Goal: Task Accomplishment & Management: Use online tool/utility

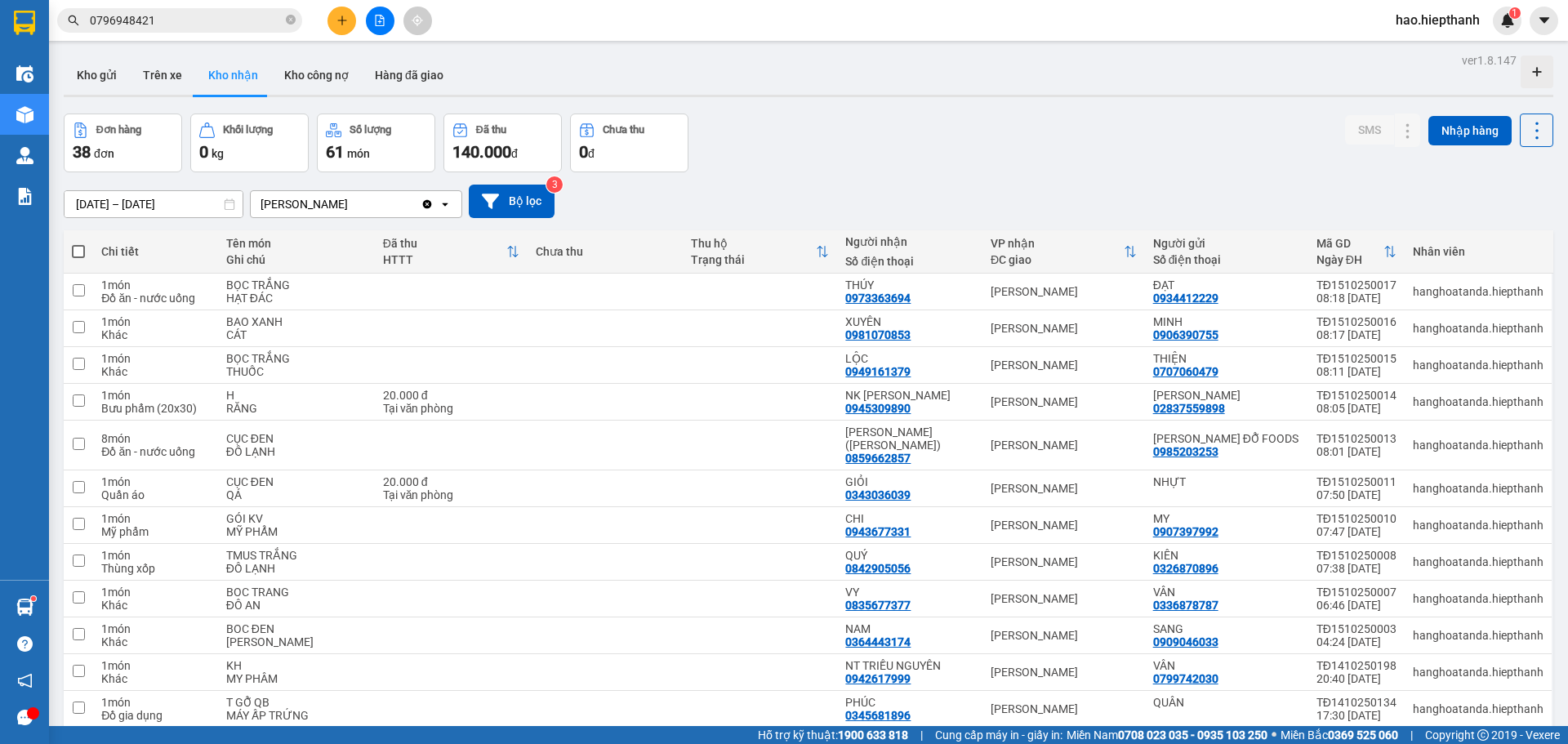
click at [379, 23] on icon "file-add" at bounding box center [380, 21] width 11 height 11
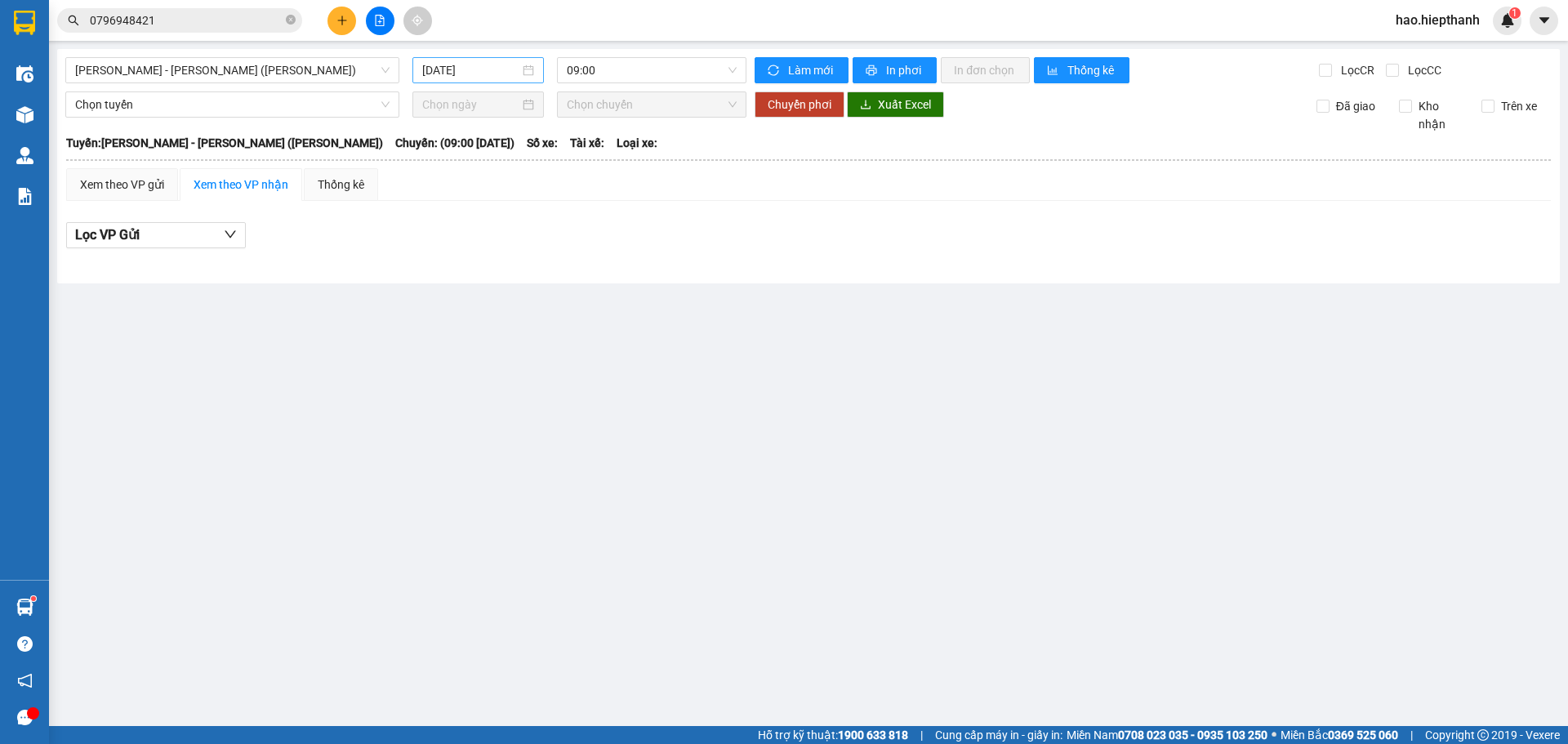
click at [492, 69] on input "[DATE]" at bounding box center [470, 70] width 97 height 18
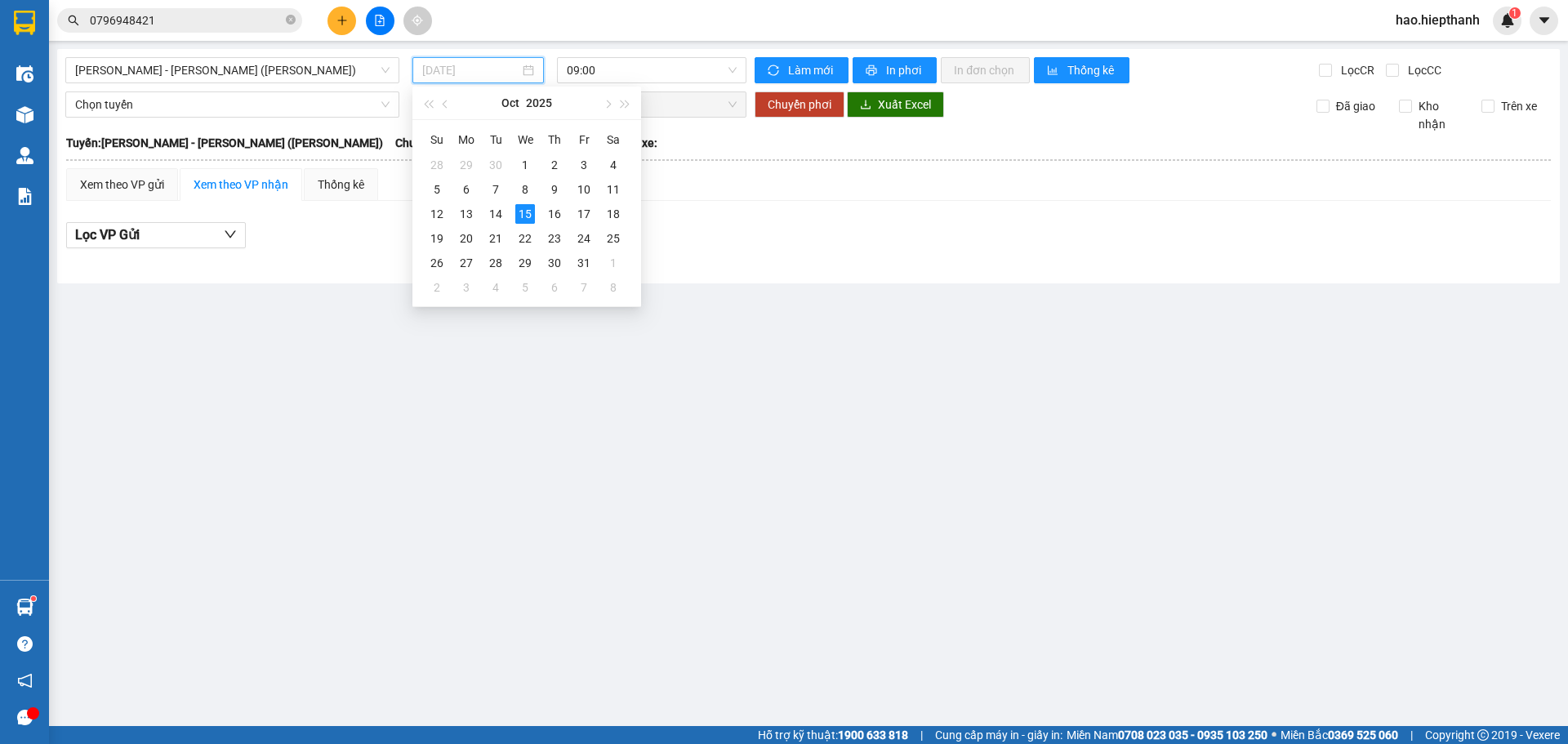
type input "[DATE]"
click at [595, 70] on span "09:00" at bounding box center [652, 71] width 170 height 24
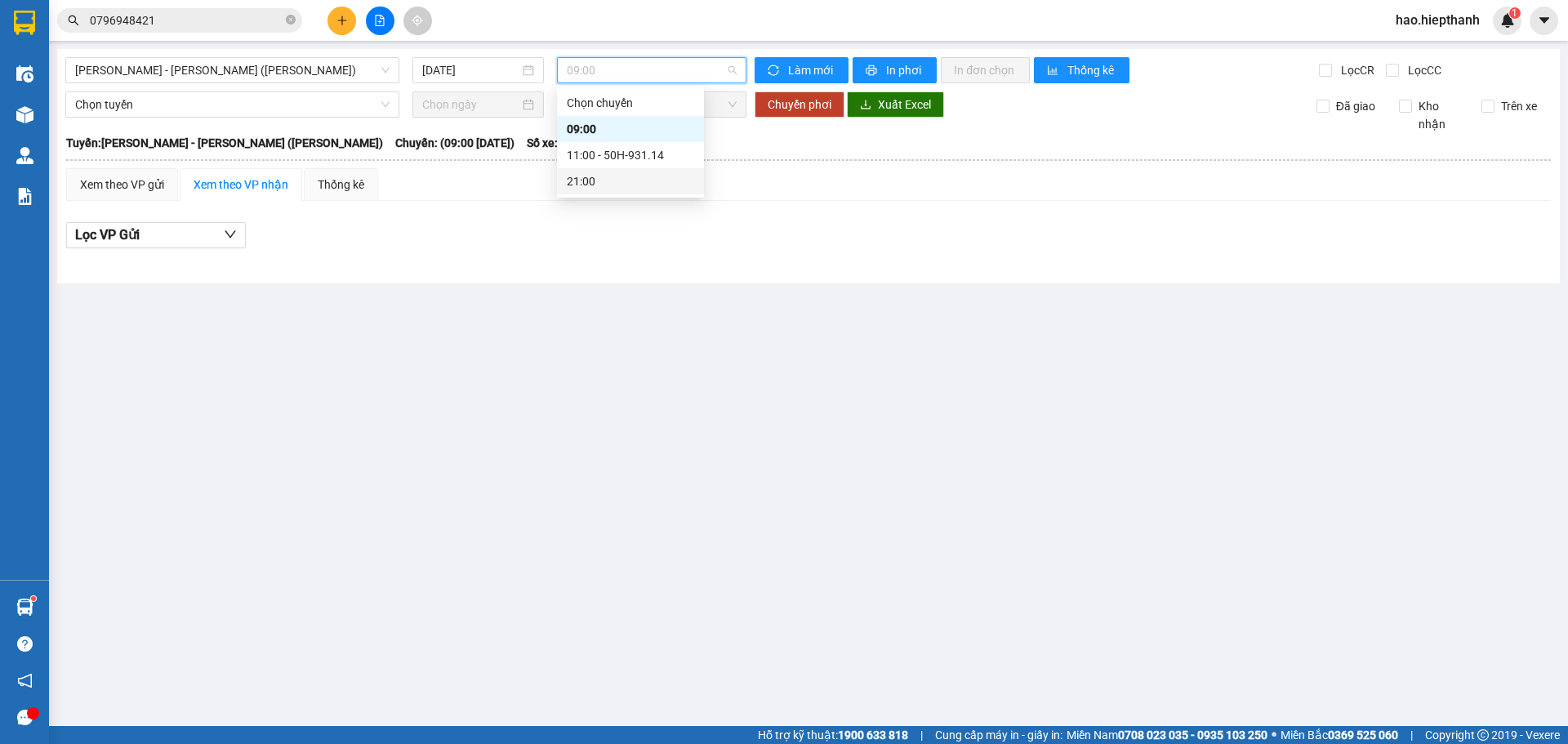
click at [612, 174] on div "21:00" at bounding box center [630, 181] width 127 height 18
